Goal: Information Seeking & Learning: Find specific fact

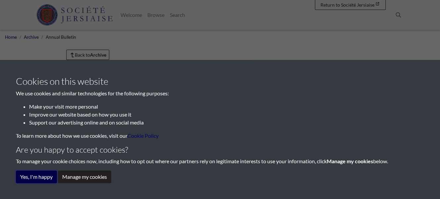
click at [43, 174] on button "Yes, I'm happy" at bounding box center [36, 177] width 41 height 13
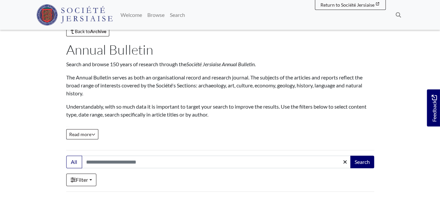
scroll to position [33, 0]
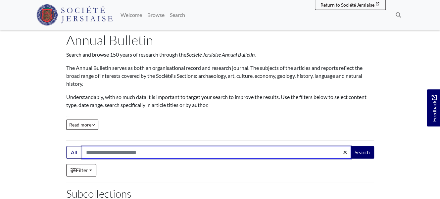
click at [105, 154] on input "Search:" at bounding box center [216, 152] width 269 height 13
type input "**********"
click at [351, 146] on button "Search" at bounding box center [363, 152] width 24 height 13
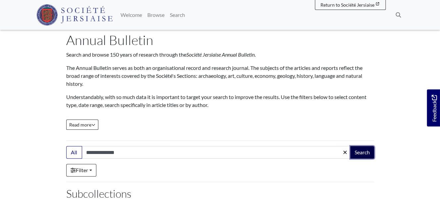
click at [363, 151] on button "Search" at bounding box center [363, 152] width 24 height 13
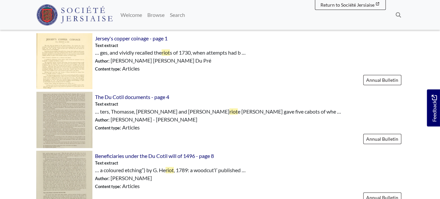
scroll to position [199, 0]
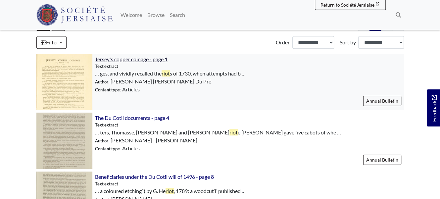
click at [141, 58] on span "Jersey's copper coinage - page 1" at bounding box center [131, 59] width 73 height 6
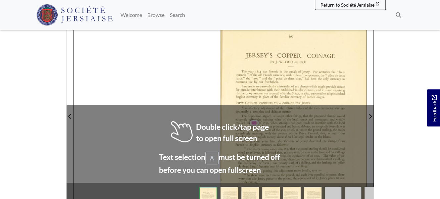
scroll to position [133, 0]
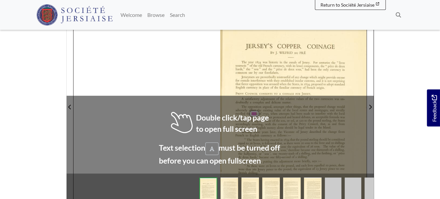
click at [221, 116] on div "gag-" . a— 399 JERSEY’S COPPER COINAGE BY J. [PERSON_NAME] The year [DATE] was …" at bounding box center [293, 105] width 146 height 201
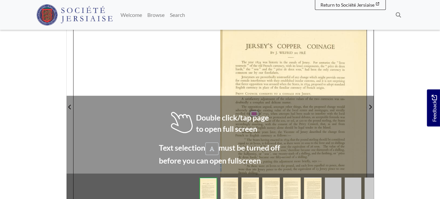
click at [221, 116] on div "gag-" . a— 399 JERSEY’S COPPER COINAGE BY J. [PERSON_NAME] The year [DATE] was …" at bounding box center [293, 105] width 146 height 201
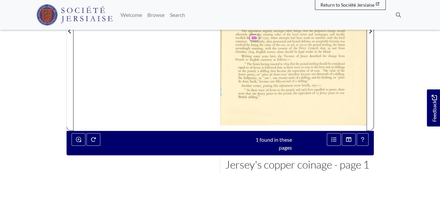
scroll to position [199, 0]
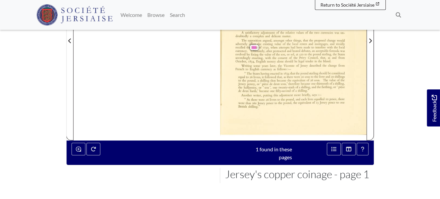
click at [258, 72] on div "“ The States having enacted in [DATE] that the pound sterling should be conside…" at bounding box center [291, 82] width 107 height 21
click at [257, 72] on span "States" at bounding box center [256, 73] width 7 height 3
click at [179, 75] on div "gag-" . a— 399 JERSEY’S COPPER COINAGE BY J. [PERSON_NAME] The year [DATE] was …" at bounding box center [220, 36] width 293 height 207
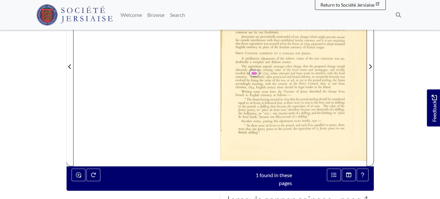
scroll to position [139, 0]
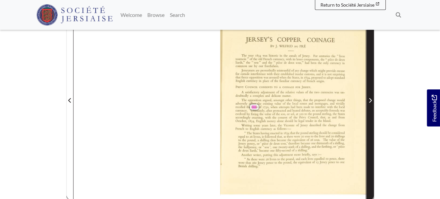
click at [370, 101] on icon "Next Page" at bounding box center [370, 100] width 3 height 5
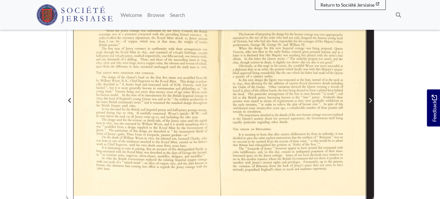
click at [370, 101] on icon "Next Page" at bounding box center [370, 100] width 3 height 5
